Goal: Information Seeking & Learning: Learn about a topic

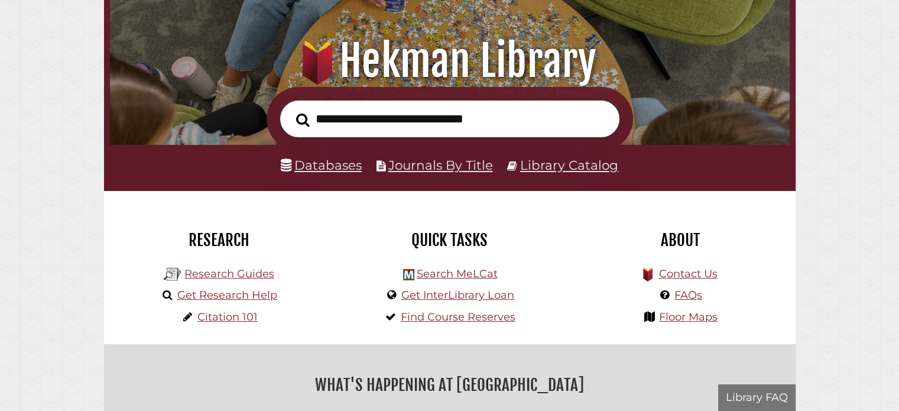
scroll to position [225, 674]
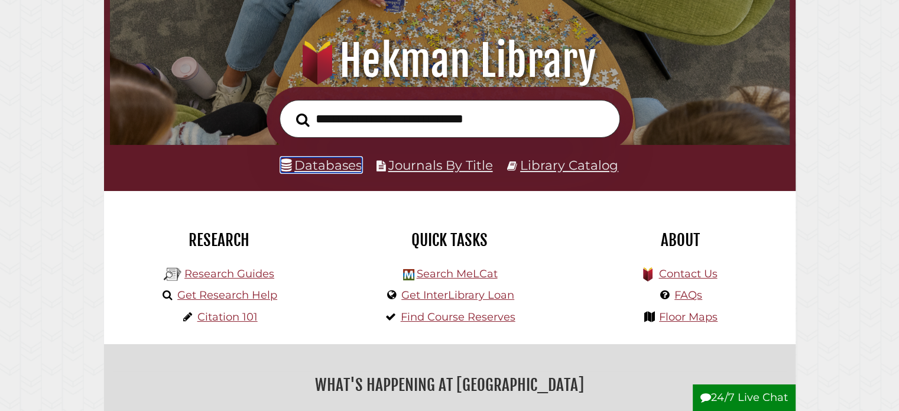
click at [343, 167] on link "Databases" at bounding box center [321, 164] width 81 height 15
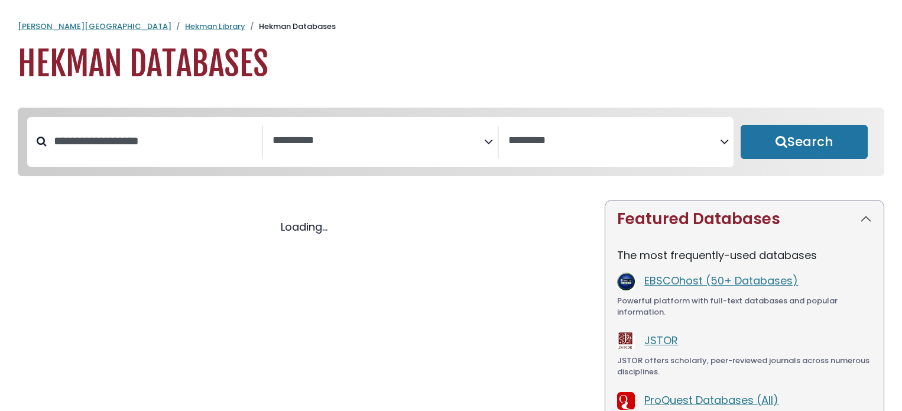
select select "Database Subject Filter"
select select "Database Vendors Filter"
select select "Database Subject Filter"
select select "Database Vendors Filter"
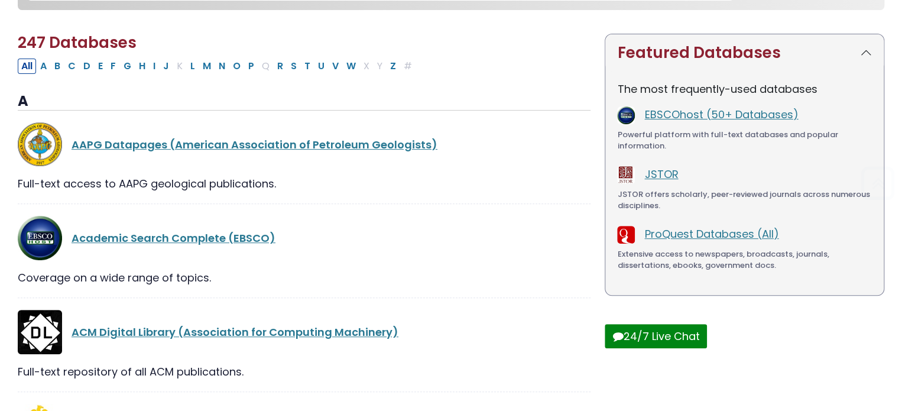
scroll to position [177, 0]
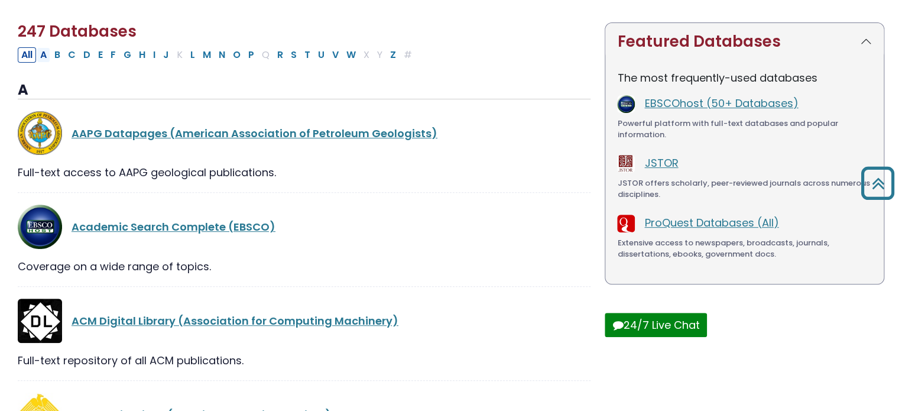
click at [47, 57] on button "A" at bounding box center [44, 54] width 14 height 15
select select "Database Subject Filter"
select select "Database Vendors Filter"
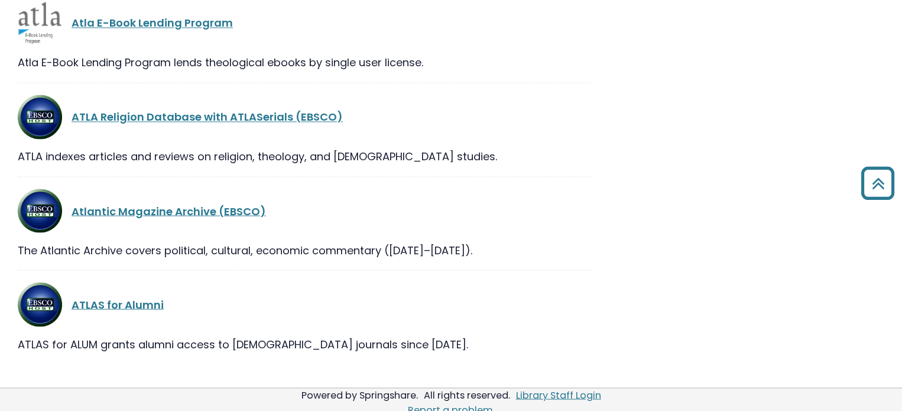
scroll to position [3176, 0]
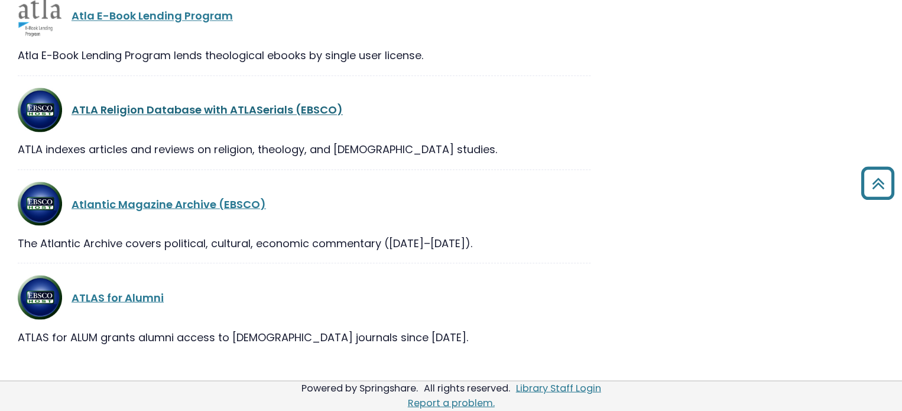
click at [179, 106] on link "ATLA Religion Database with ATLASerials (EBSCO)" at bounding box center [206, 109] width 271 height 15
click at [187, 106] on link "ATLA Religion Database with ATLASerials (EBSCO)" at bounding box center [206, 109] width 271 height 15
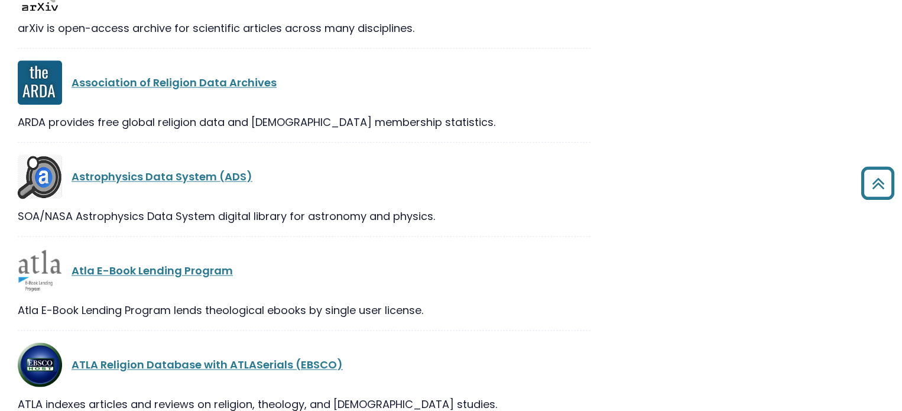
scroll to position [2999, 0]
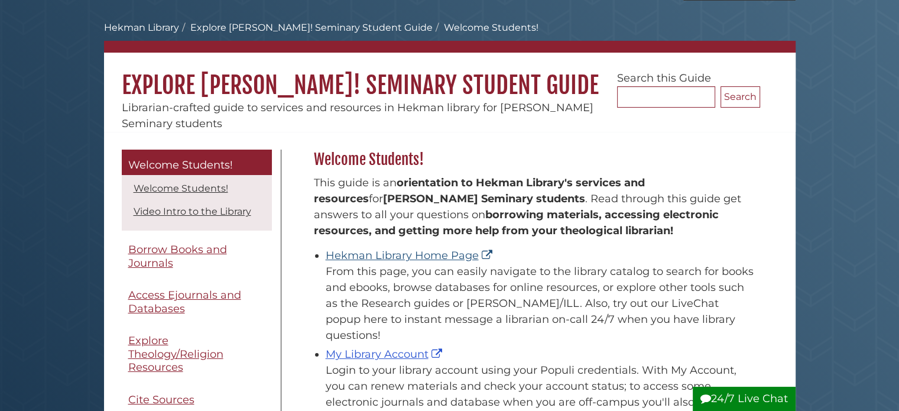
scroll to position [118, 0]
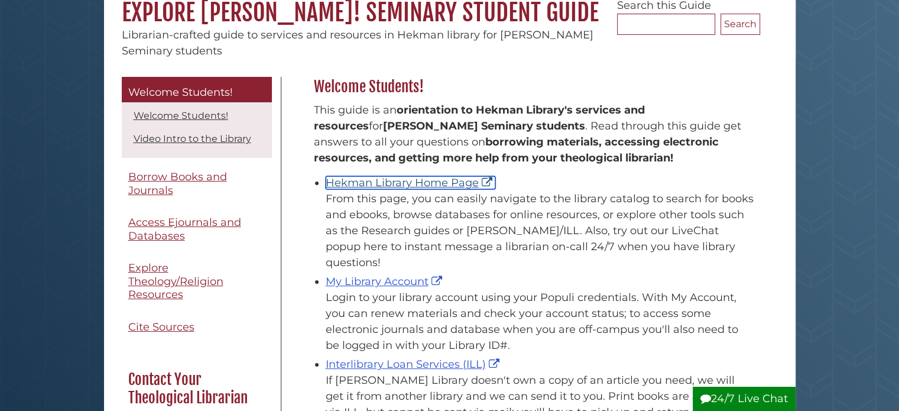
click at [404, 183] on link "Hekman Library Home Page" at bounding box center [411, 182] width 170 height 13
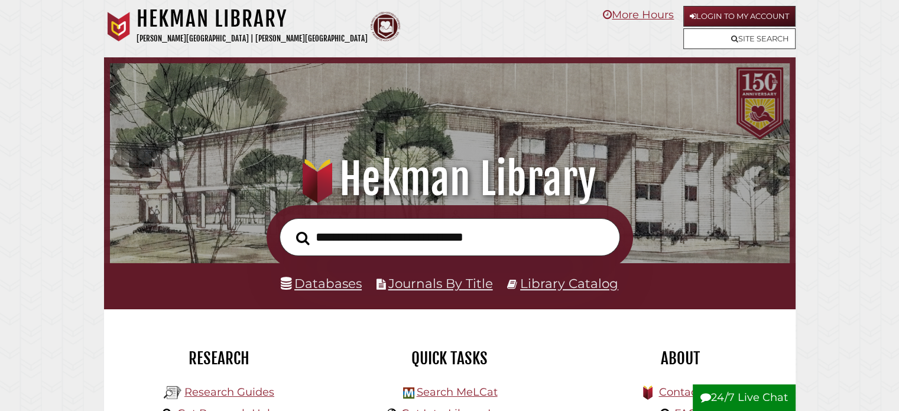
scroll to position [118, 0]
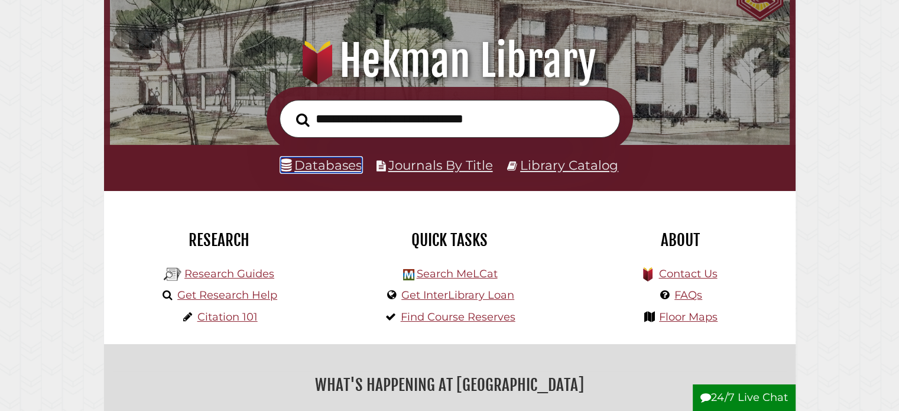
click at [318, 165] on link "Databases" at bounding box center [321, 164] width 81 height 15
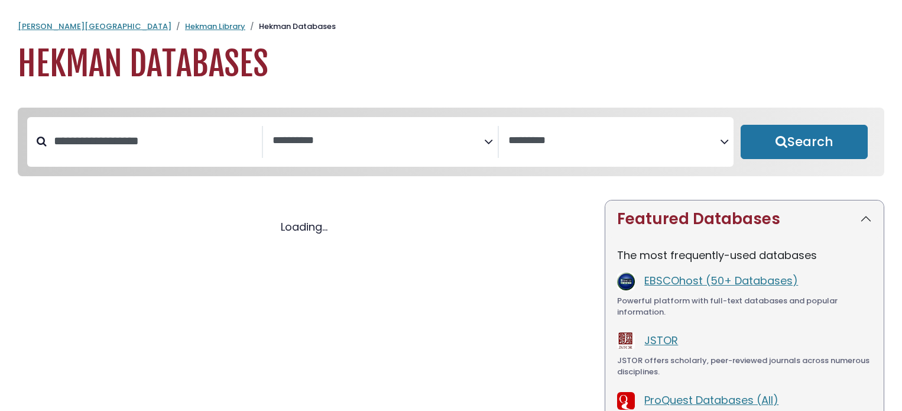
select select "Database Subject Filter"
select select "Database Vendors Filter"
select select "Database Subject Filter"
select select "Database Vendors Filter"
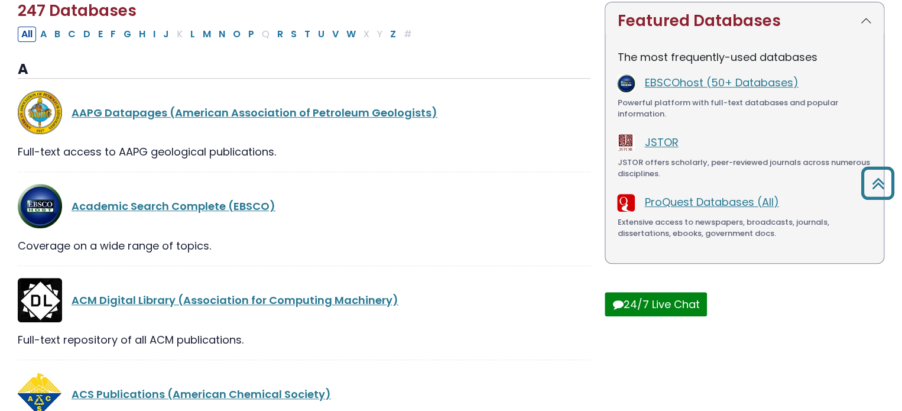
scroll to position [177, 0]
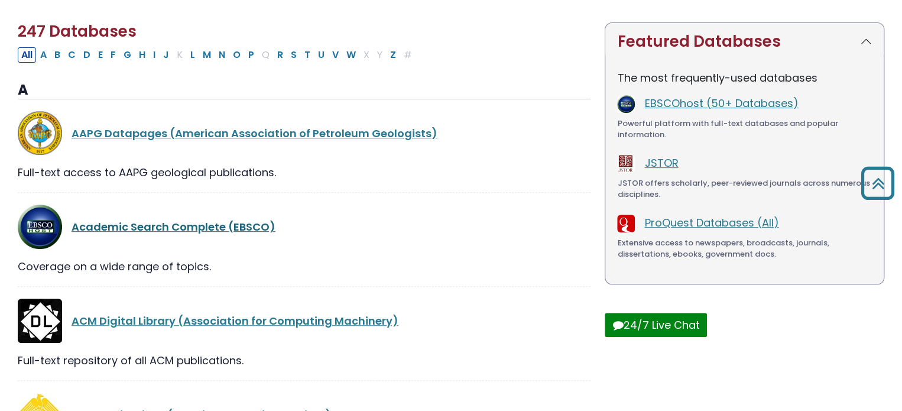
click at [104, 226] on link "Academic Search Complete (EBSCO)" at bounding box center [173, 226] width 204 height 15
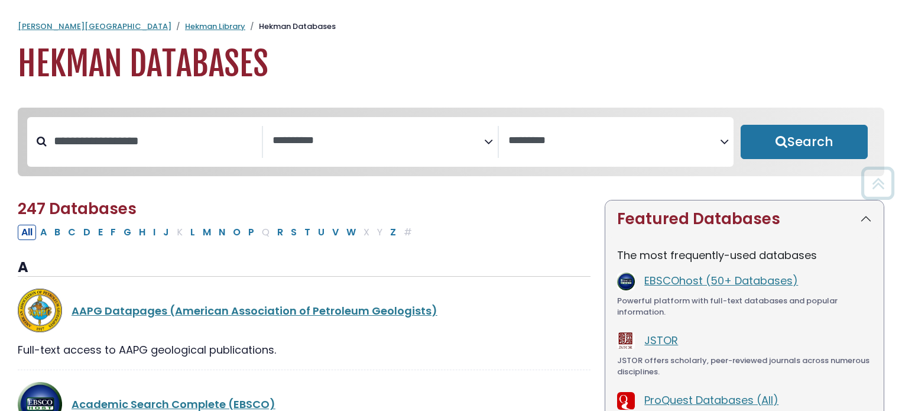
select select "Database Subject Filter"
select select "Database Vendors Filter"
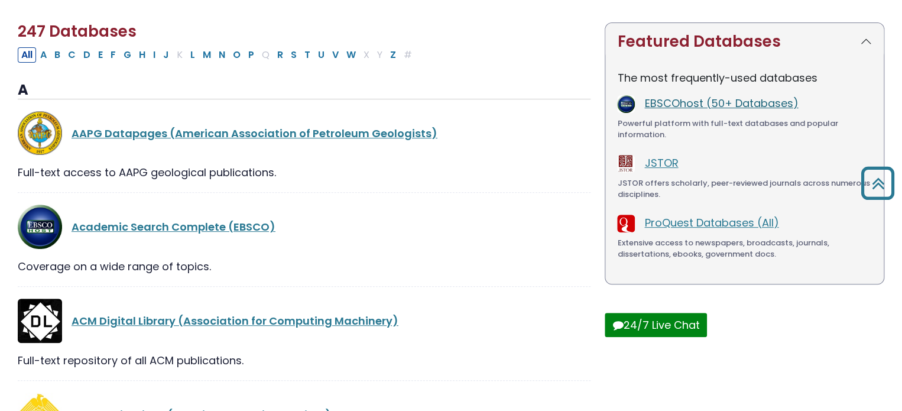
click at [678, 108] on link "EBSCOhost (50+ Databases)" at bounding box center [721, 103] width 154 height 15
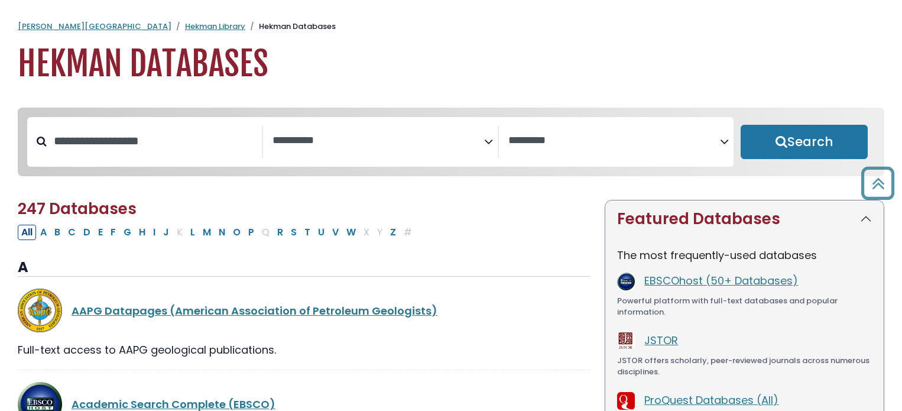
select select "Database Subject Filter"
select select "Database Vendors Filter"
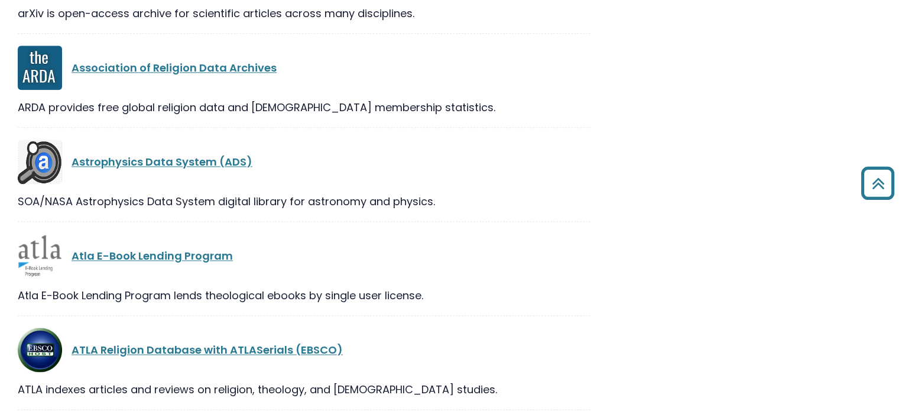
scroll to position [3072, 0]
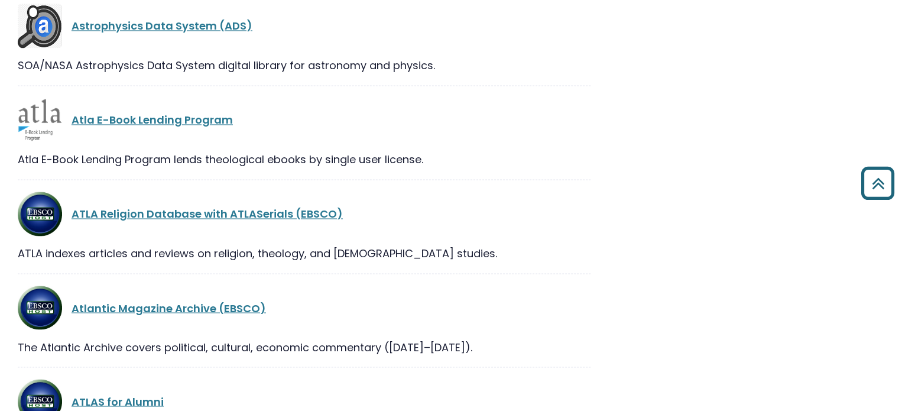
click at [870, 181] on icon "Back to Top" at bounding box center [877, 183] width 43 height 43
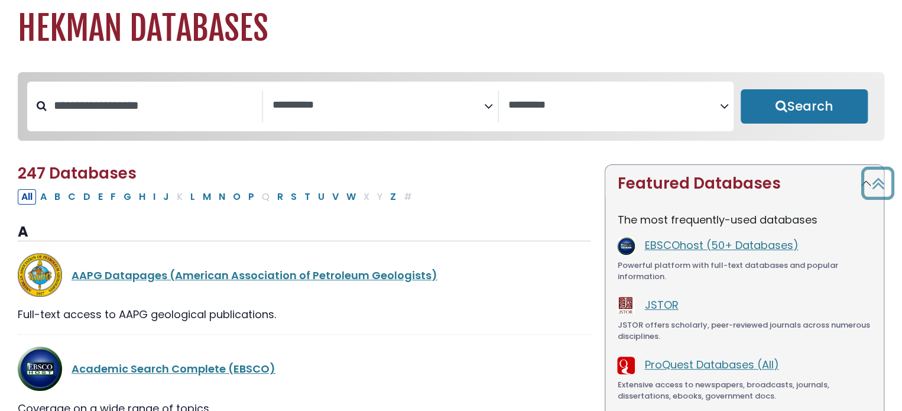
scroll to position [0, 0]
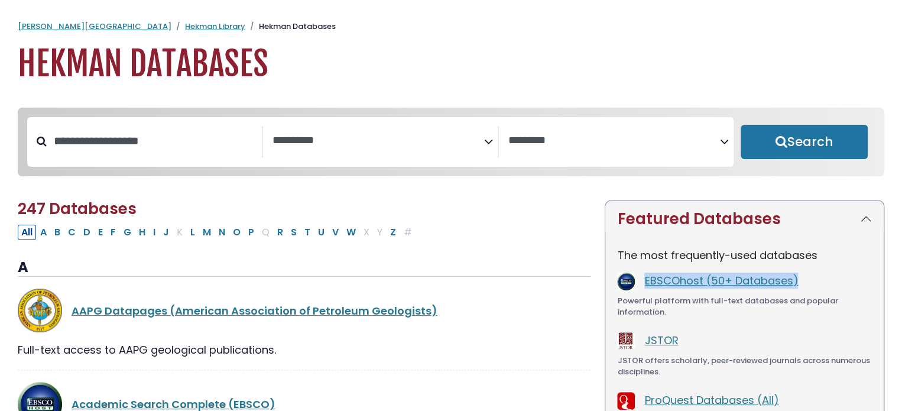
drag, startPoint x: 808, startPoint y: 286, endPoint x: 638, endPoint y: 289, distance: 170.2
click at [638, 289] on div "EBSCOhost (50+ Databases)" at bounding box center [744, 281] width 255 height 18
copy div "EBSCOhost (50+ Databases)"
click at [669, 278] on link "EBSCOhost (50+ Databases)" at bounding box center [721, 280] width 154 height 15
